Goal: Information Seeking & Learning: Learn about a topic

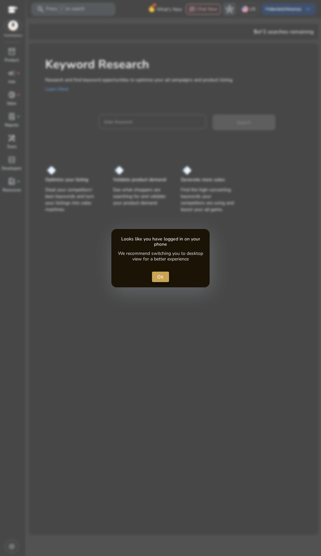
click at [160, 277] on span "Ok" at bounding box center [160, 277] width 7 height 7
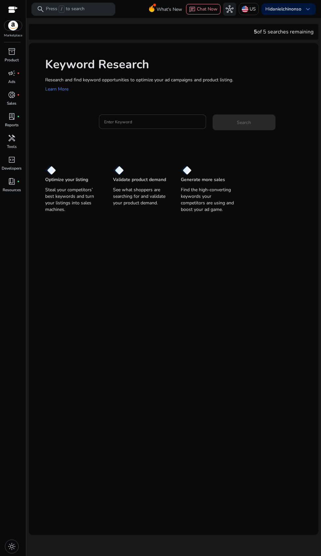
click at [125, 123] on input "Enter Keyword" at bounding box center [152, 121] width 97 height 7
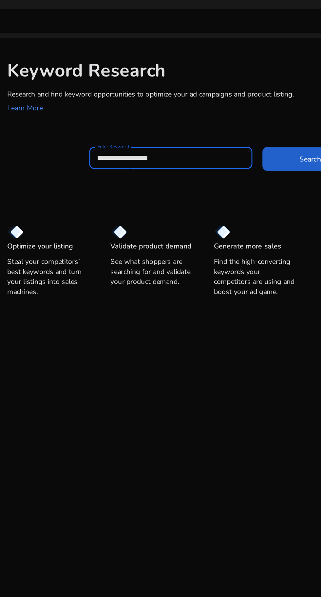
type input "**********"
click at [241, 127] on span at bounding box center [244, 122] width 63 height 16
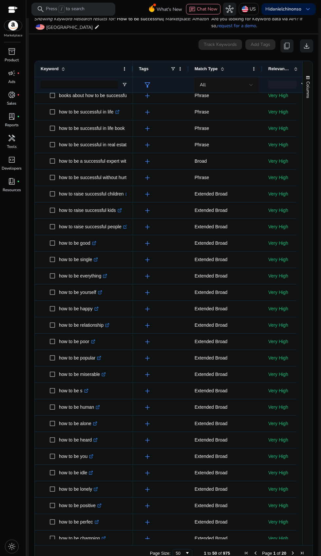
scroll to position [124, 0]
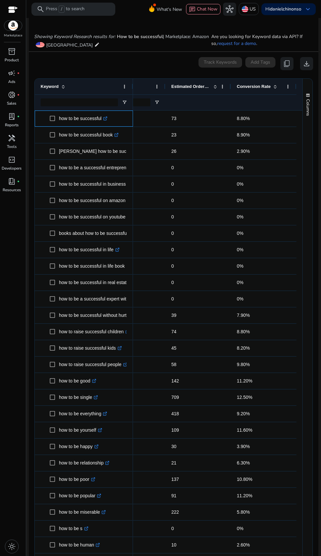
click at [106, 118] on icon ".st0{fill:#2c8af8}" at bounding box center [105, 118] width 4 height 4
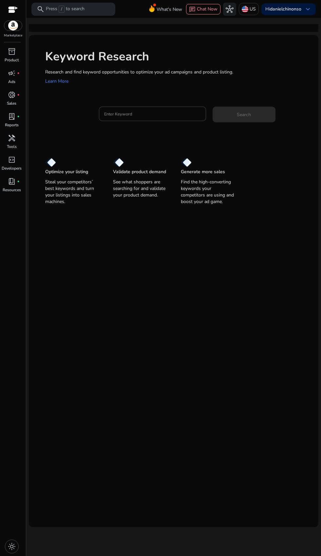
click at [237, 403] on mat-card "Keyword Research Research and find keyword opportunities to optimize your [PERS…" at bounding box center [174, 281] width 290 height 492
